Goal: Information Seeking & Learning: Learn about a topic

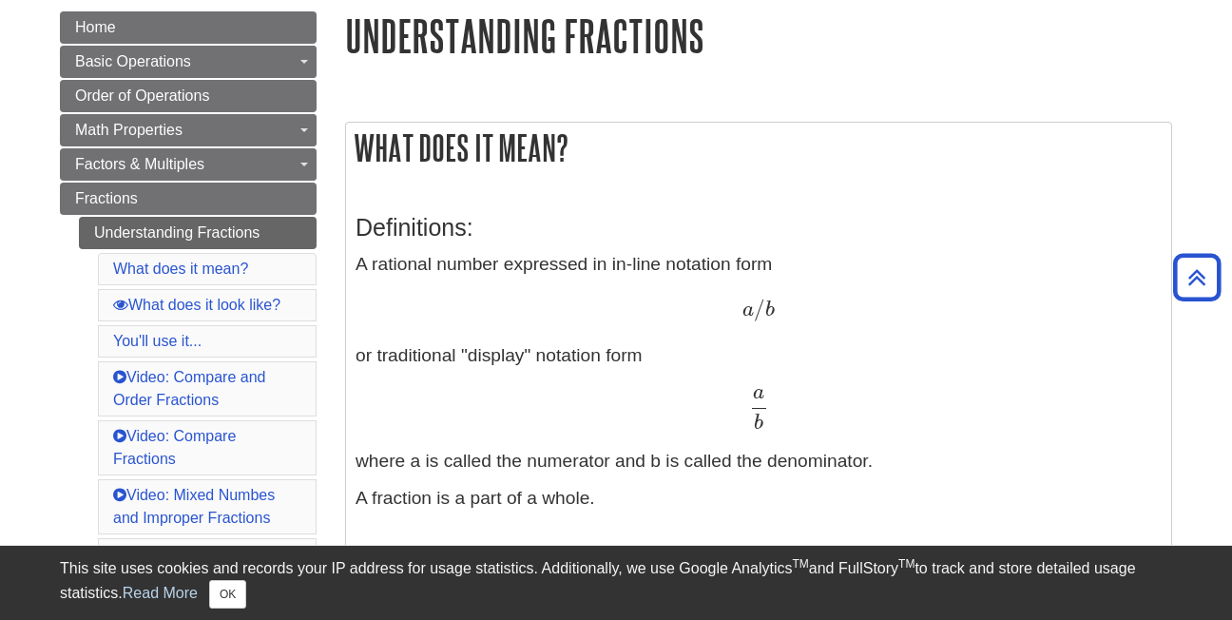
scroll to position [58, 0]
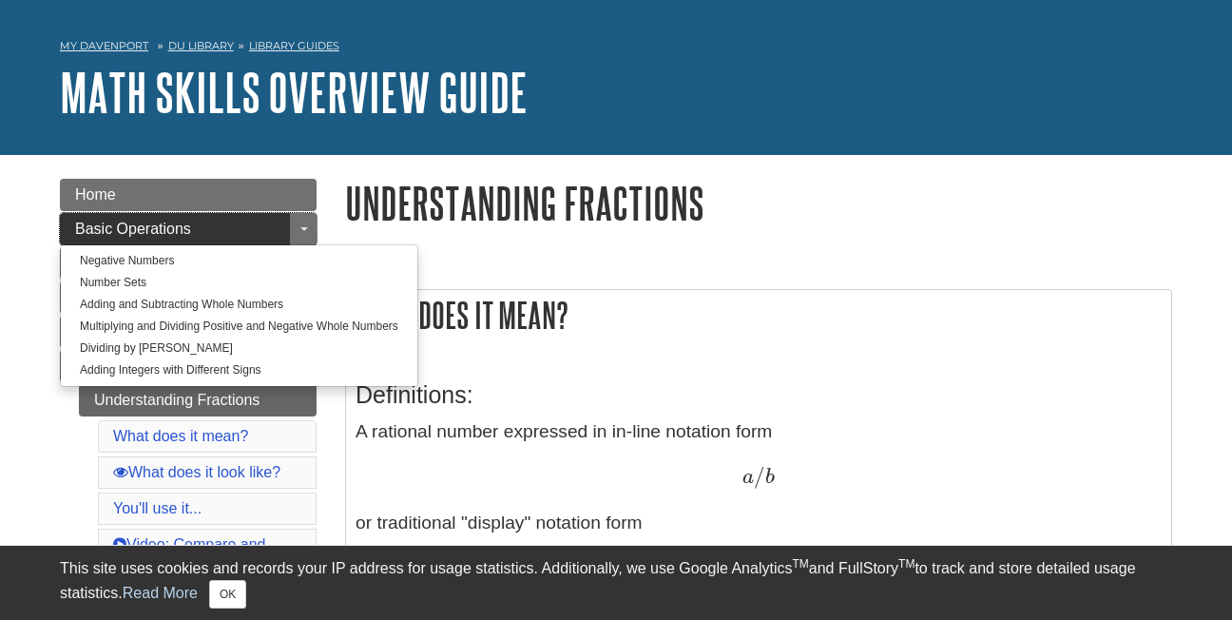
click at [226, 234] on link "Basic Operations" at bounding box center [188, 229] width 257 height 32
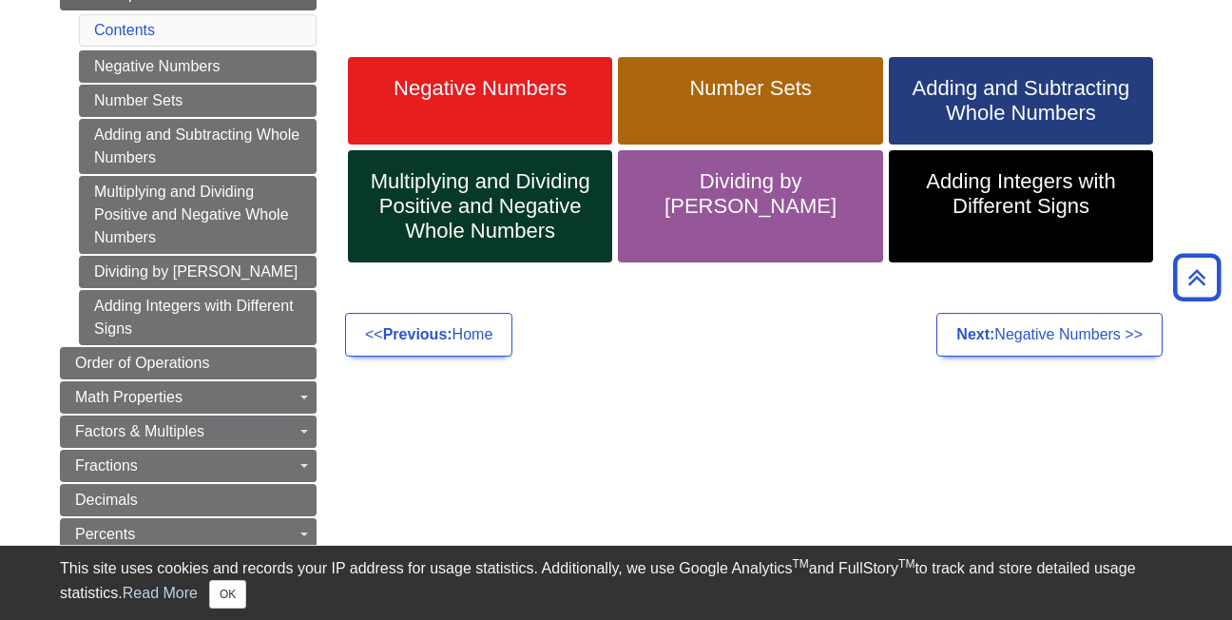
scroll to position [285, 0]
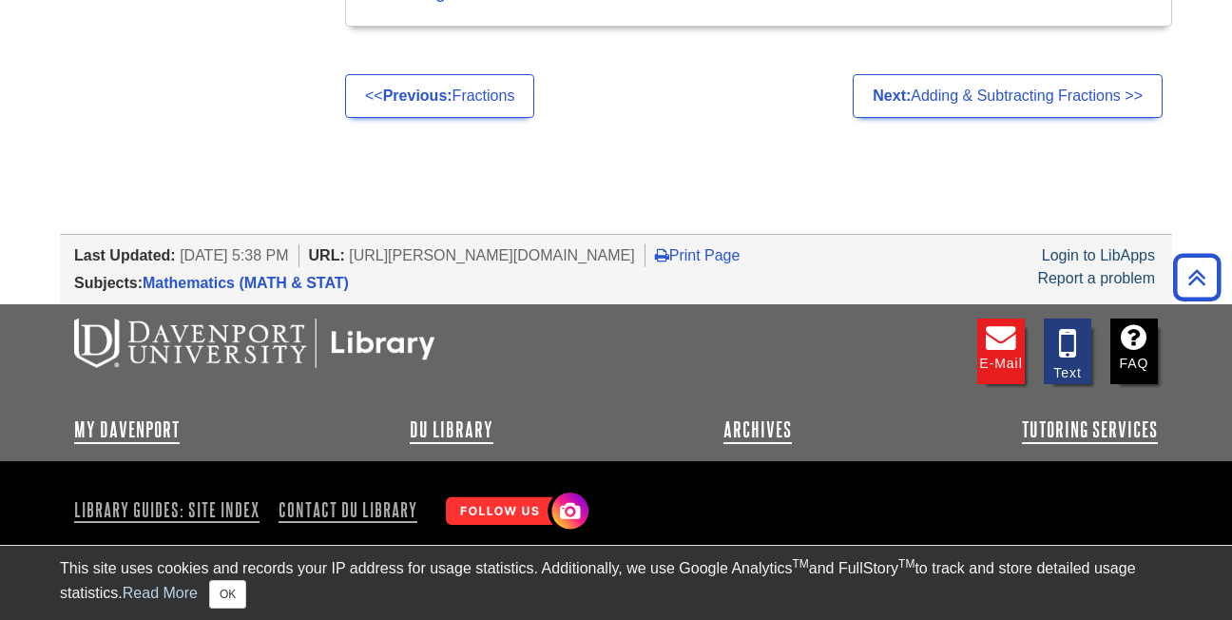
scroll to position [3612, 0]
